Goal: Obtain resource: Obtain resource

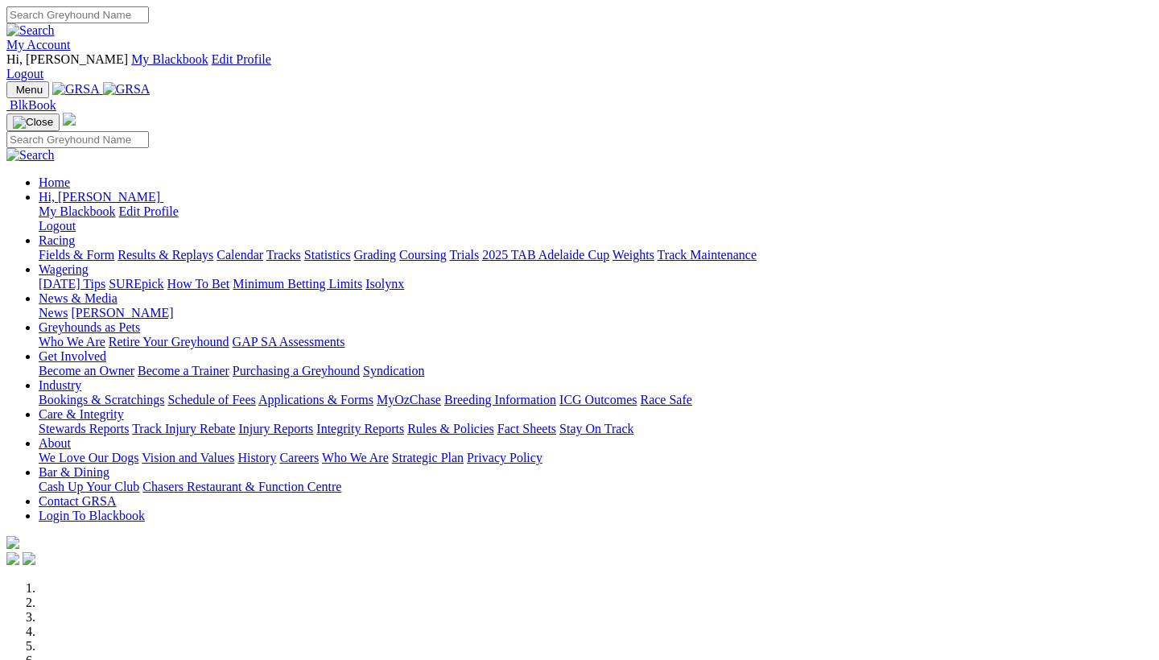
click at [81, 378] on link "Industry" at bounding box center [60, 385] width 43 height 14
click at [164, 393] on link "Bookings & Scratchings" at bounding box center [102, 400] width 126 height 14
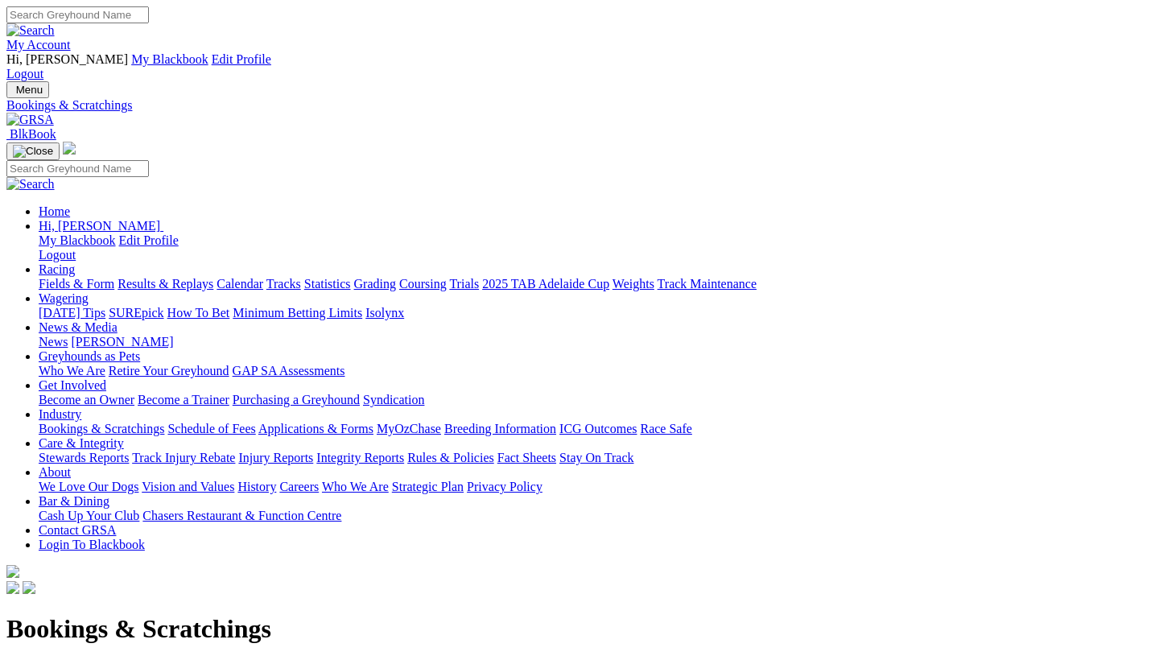
click at [81, 407] on link "Industry" at bounding box center [60, 414] width 43 height 14
click at [373, 422] on link "Applications & Forms" at bounding box center [315, 429] width 115 height 14
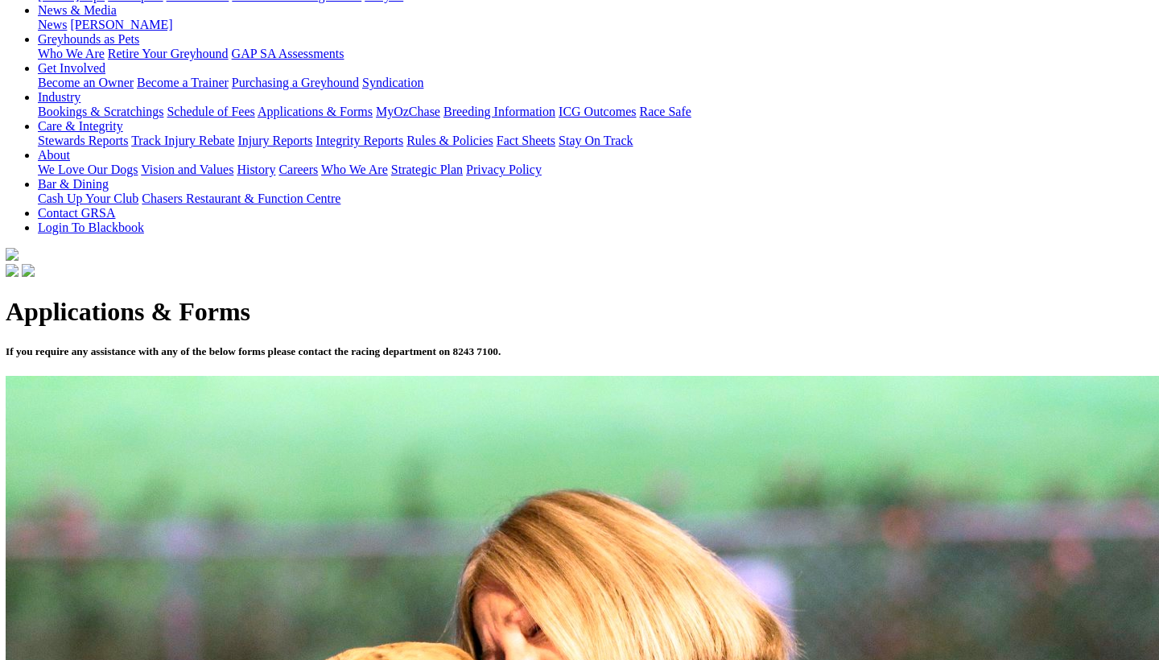
scroll to position [317, 0]
